Goal: Entertainment & Leisure: Browse casually

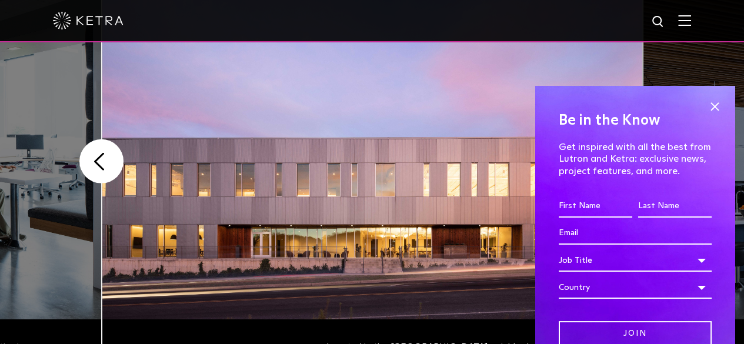
scroll to position [338, 0]
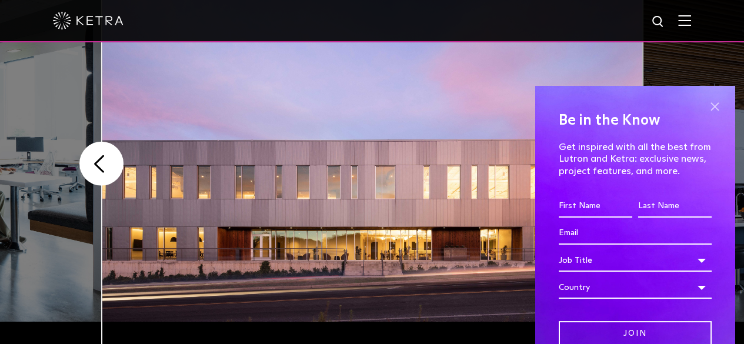
click at [707, 106] on span at bounding box center [715, 107] width 18 height 18
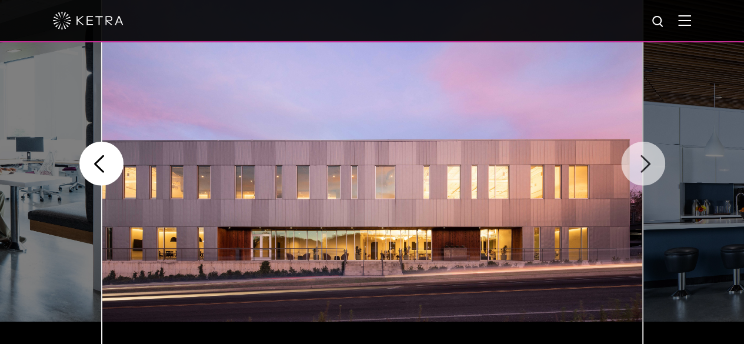
click at [647, 159] on button "Next" at bounding box center [643, 164] width 44 height 44
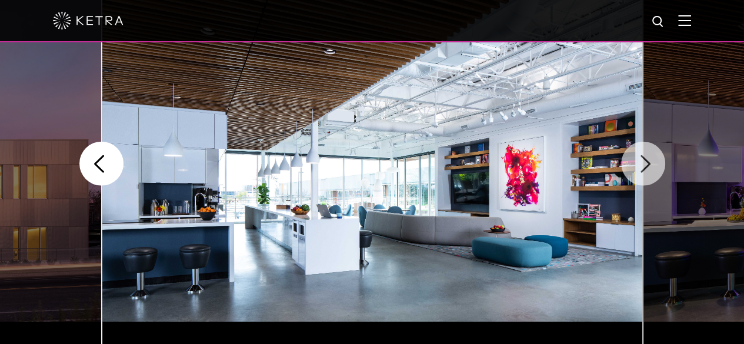
click at [647, 159] on button "Next" at bounding box center [643, 164] width 44 height 44
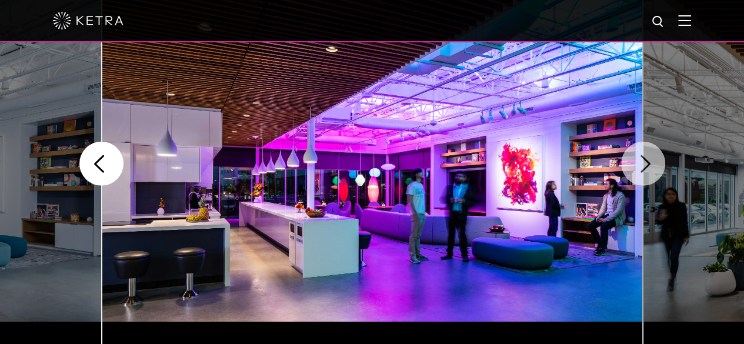
click at [647, 159] on button "Next" at bounding box center [643, 164] width 44 height 44
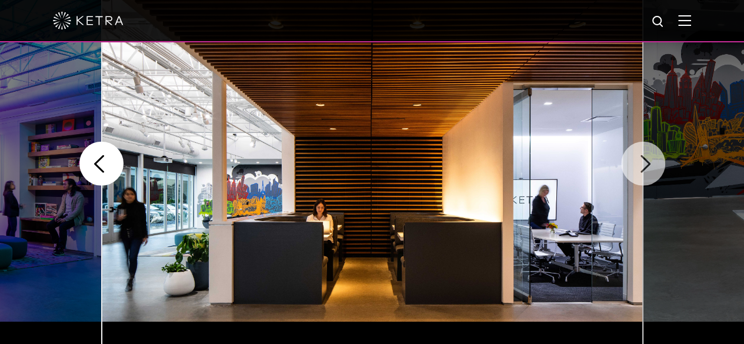
click at [647, 159] on button "Next" at bounding box center [643, 164] width 44 height 44
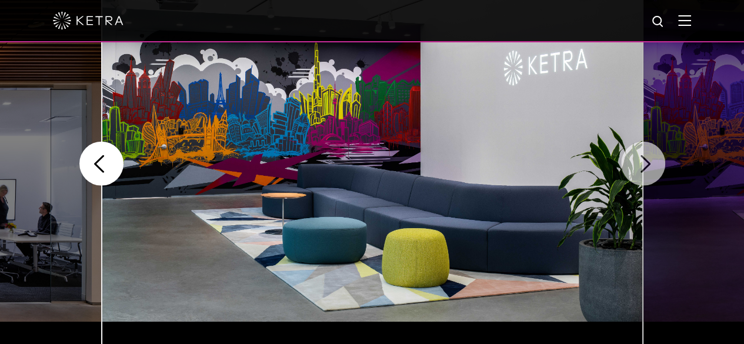
click at [647, 159] on button "Next" at bounding box center [643, 164] width 44 height 44
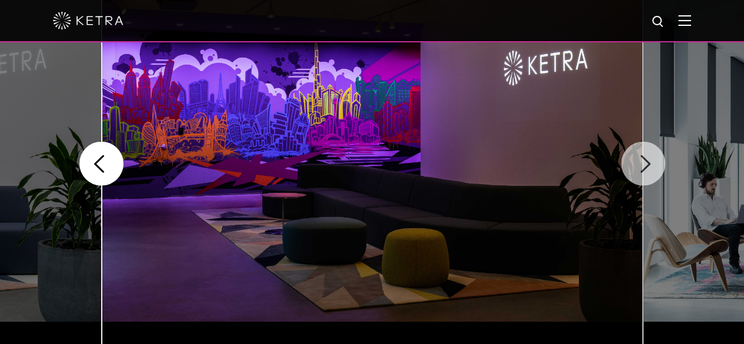
click at [647, 159] on button "Next" at bounding box center [643, 164] width 44 height 44
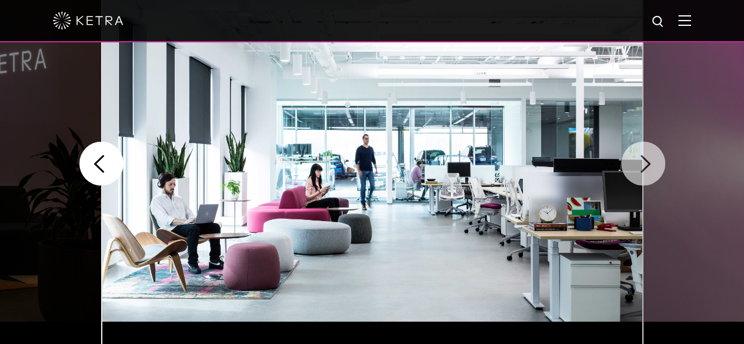
click at [647, 159] on button "Next" at bounding box center [643, 164] width 44 height 44
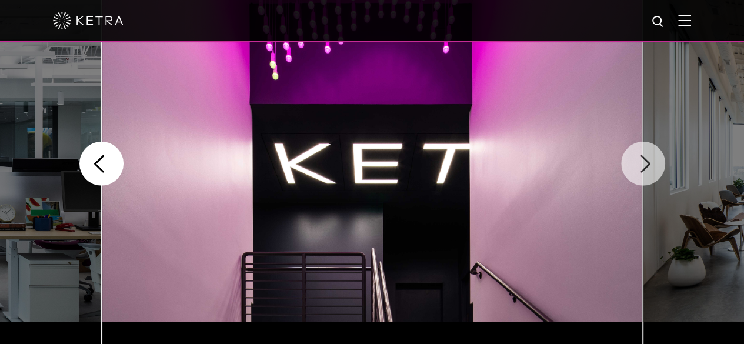
click at [647, 159] on button "Next" at bounding box center [643, 164] width 44 height 44
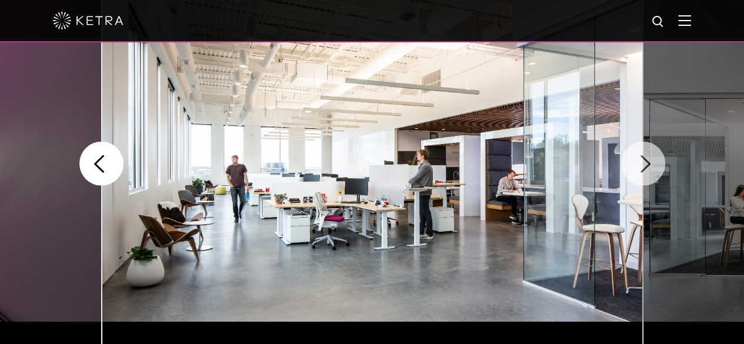
click at [647, 159] on button "Next" at bounding box center [643, 164] width 44 height 44
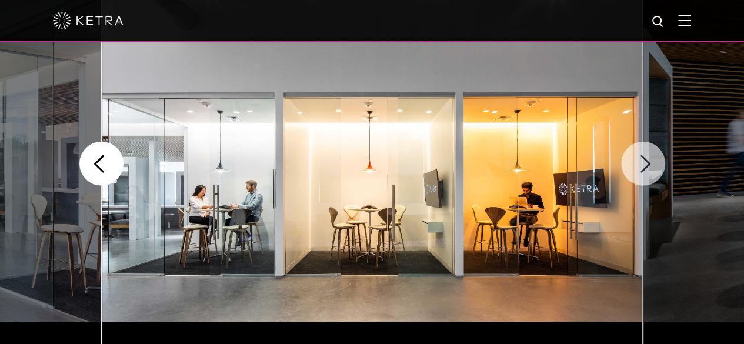
click at [647, 159] on button "Next" at bounding box center [643, 164] width 44 height 44
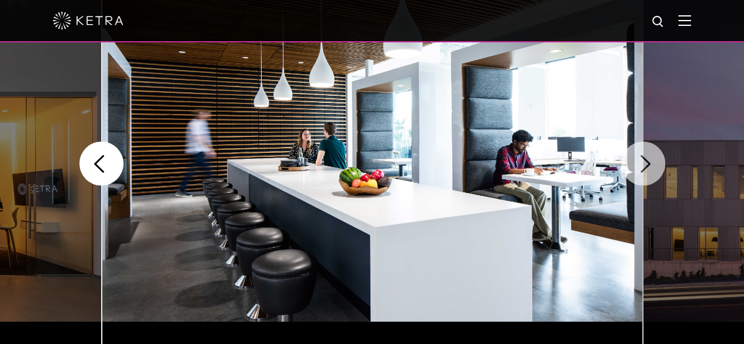
click at [647, 159] on button "Next" at bounding box center [643, 164] width 44 height 44
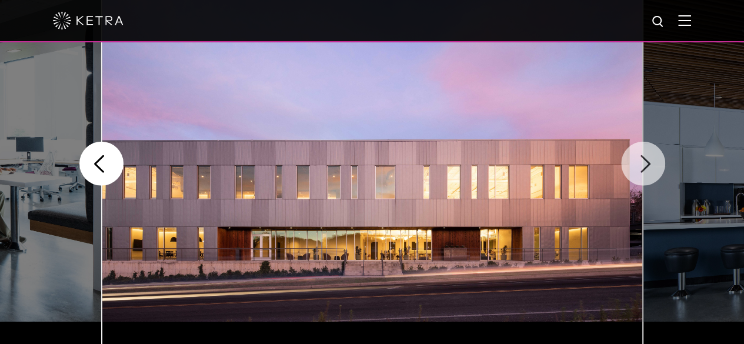
click at [647, 159] on button "Next" at bounding box center [643, 164] width 44 height 44
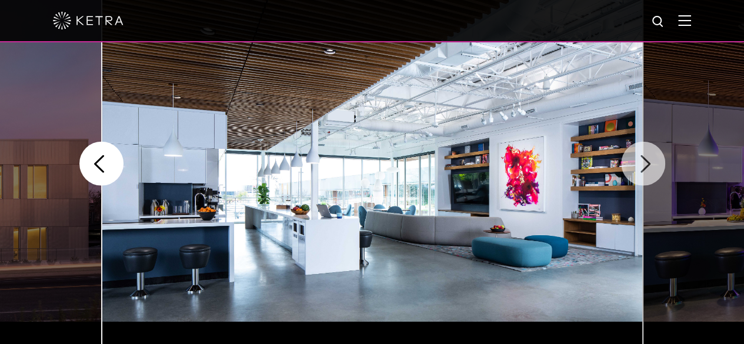
click at [647, 159] on button "Next" at bounding box center [643, 164] width 44 height 44
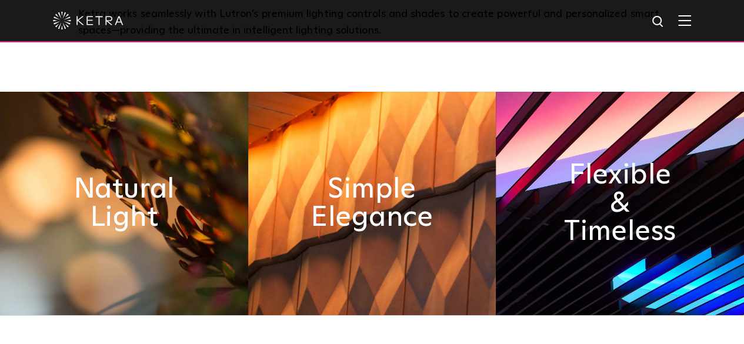
scroll to position [442, 0]
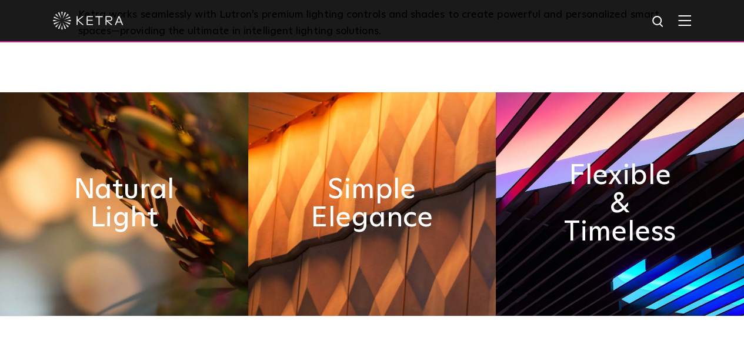
click at [421, 145] on img at bounding box center [372, 204] width 248 height 224
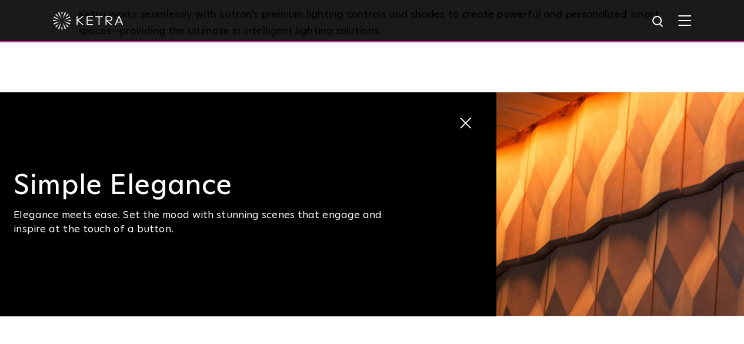
click at [570, 169] on img at bounding box center [620, 204] width 248 height 224
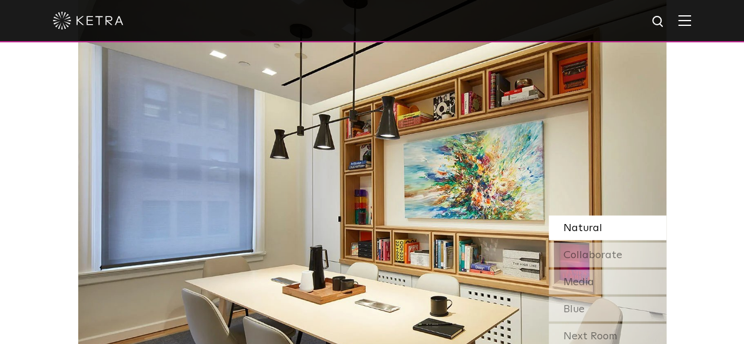
scroll to position [933, 0]
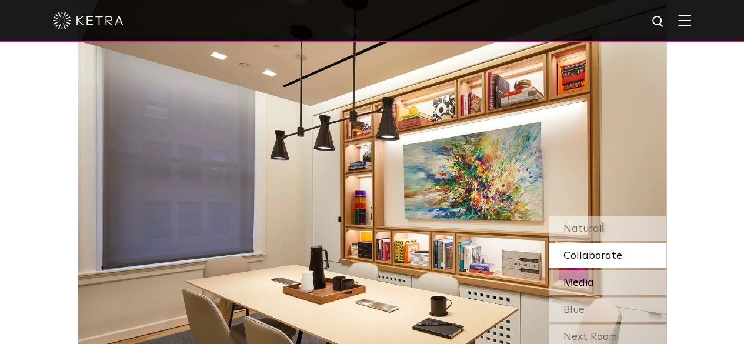
click at [574, 281] on span "Media" at bounding box center [579, 282] width 31 height 11
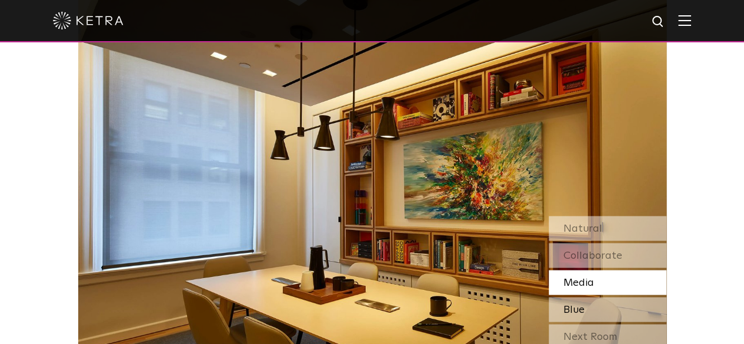
click at [584, 314] on span "Blue" at bounding box center [574, 309] width 21 height 11
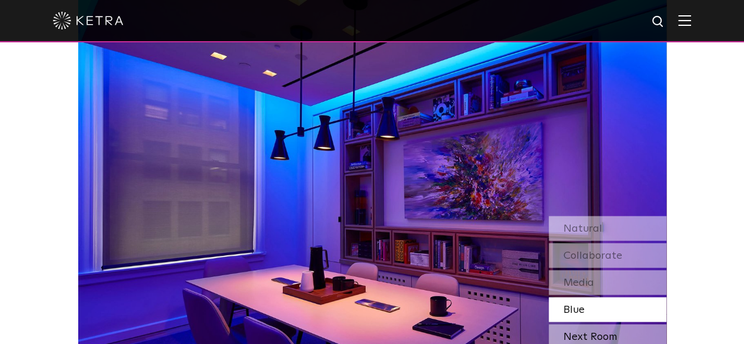
click at [581, 331] on div "Next Room" at bounding box center [608, 336] width 118 height 25
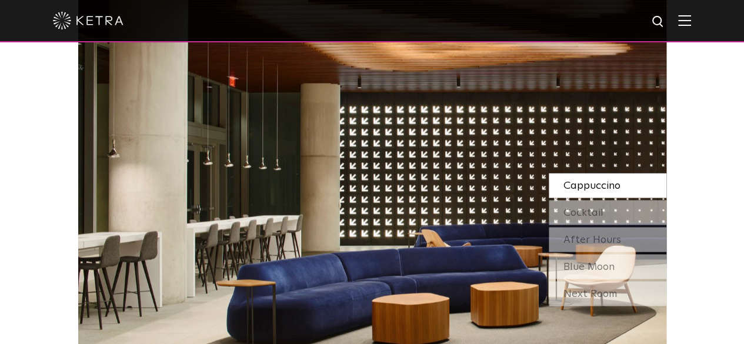
scroll to position [977, 0]
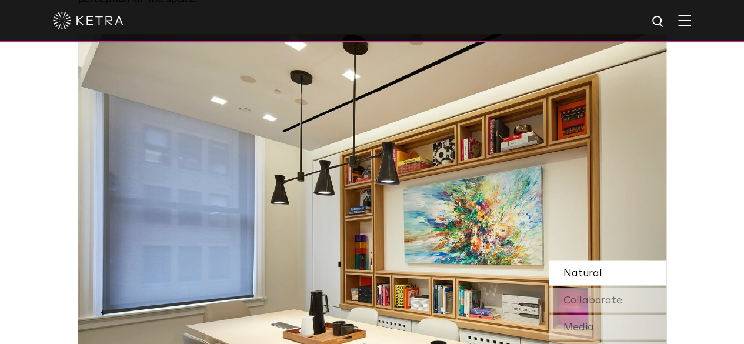
scroll to position [884, 0]
